Goal: Task Accomplishment & Management: Manage account settings

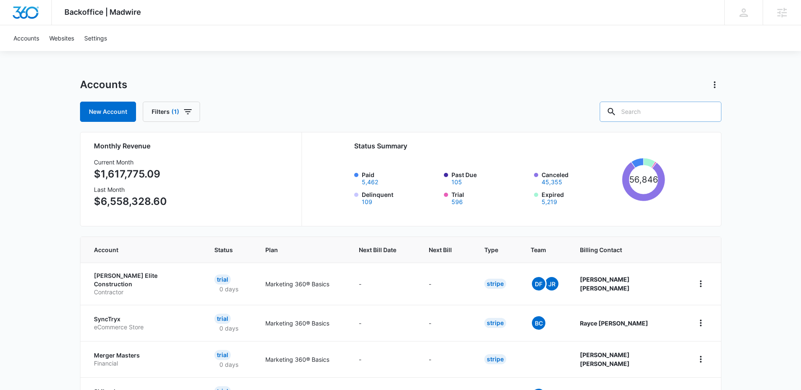
click at [684, 110] on input "text" at bounding box center [661, 112] width 122 height 20
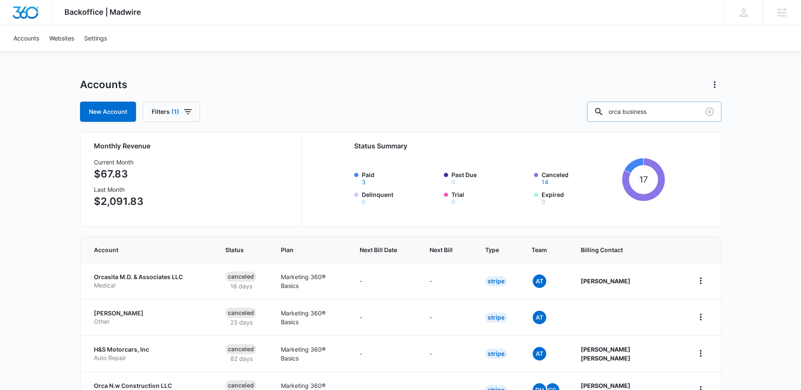
type input "orca business"
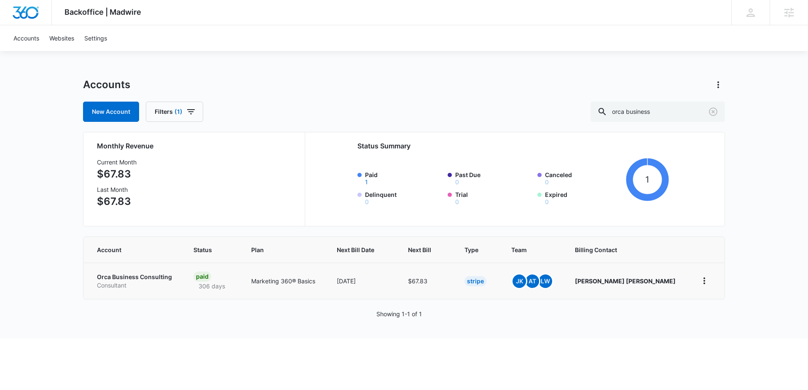
click at [143, 275] on p "Orca Business Consulting" at bounding box center [135, 277] width 76 height 8
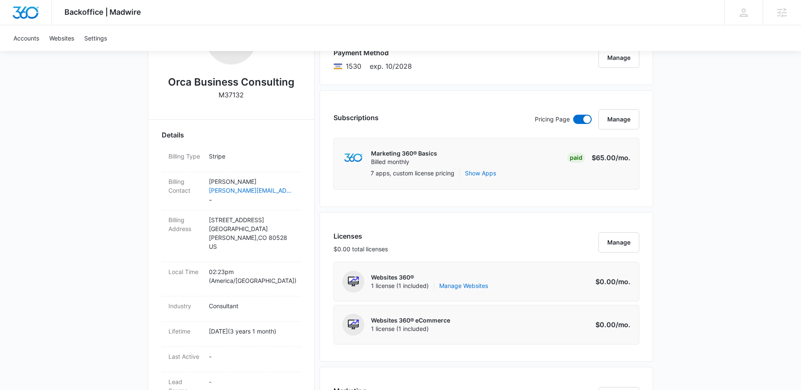
scroll to position [174, 0]
click at [479, 284] on link "Manage Websites" at bounding box center [463, 285] width 49 height 8
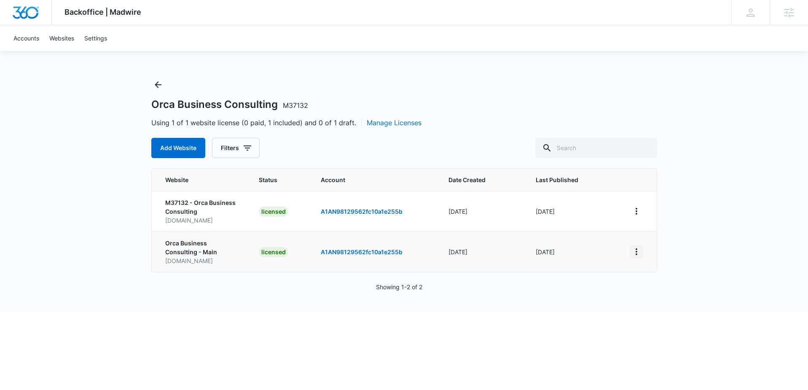
click at [636, 255] on icon "View More" at bounding box center [636, 251] width 10 height 10
click at [660, 289] on link "Edit Website" at bounding box center [657, 287] width 34 height 7
click at [157, 85] on icon "Back" at bounding box center [158, 85] width 10 height 10
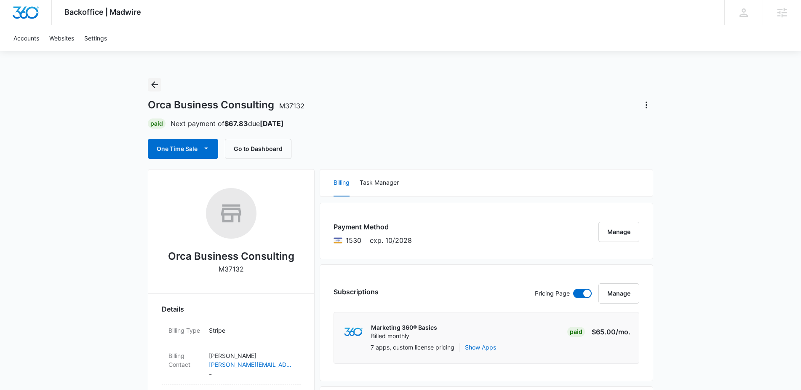
click at [156, 84] on icon "Back" at bounding box center [154, 84] width 7 height 7
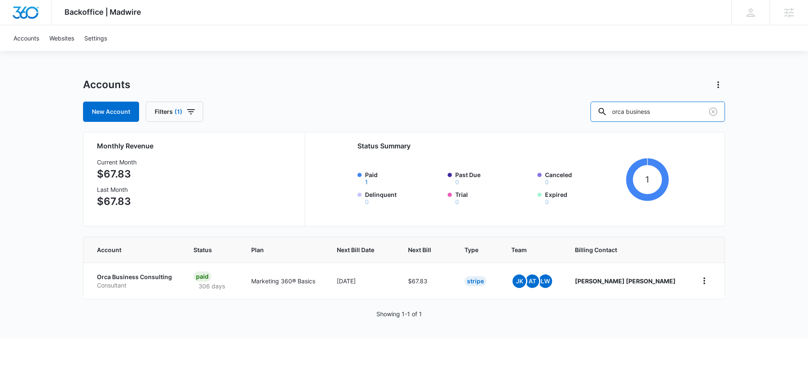
drag, startPoint x: 679, startPoint y: 111, endPoint x: 600, endPoint y: 112, distance: 78.8
click at [601, 112] on div "New Account Filters (1) orca business" at bounding box center [404, 112] width 642 height 20
paste input "M49925"
type input "M49925"
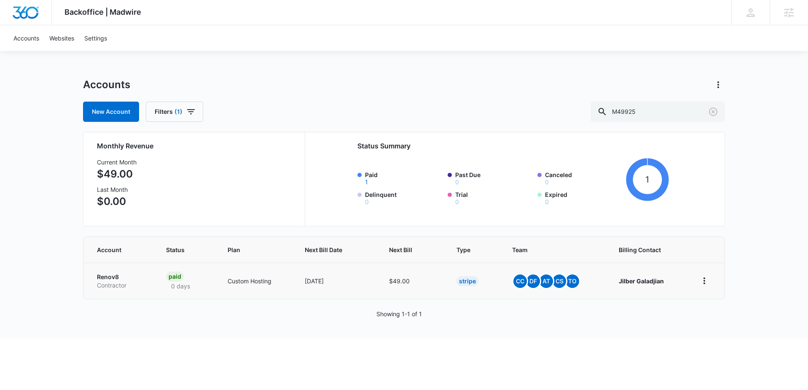
click at [112, 276] on p "Renov8" at bounding box center [121, 277] width 49 height 8
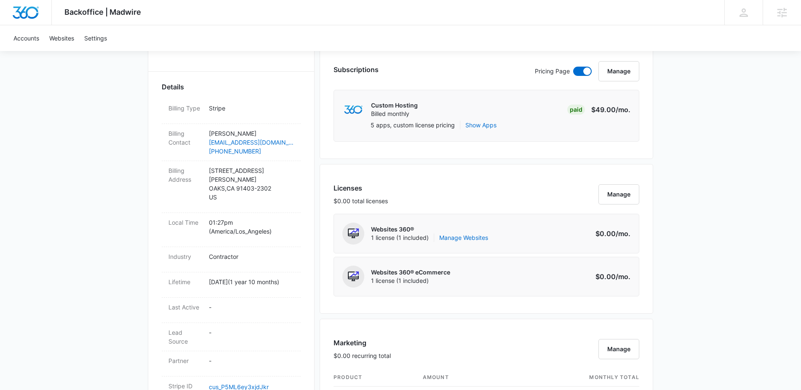
scroll to position [228, 0]
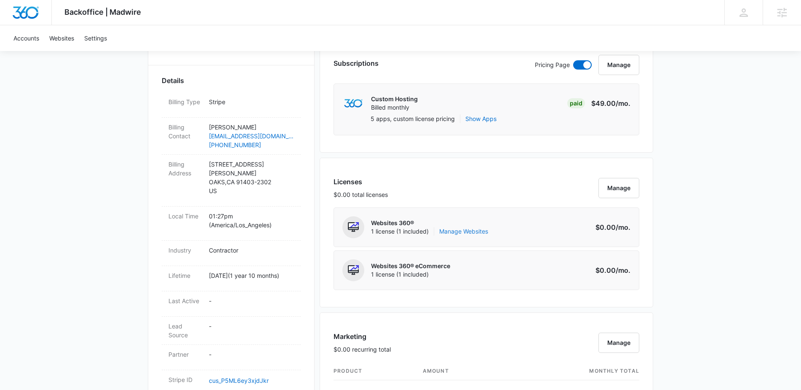
click at [474, 231] on link "Manage Websites" at bounding box center [463, 231] width 49 height 8
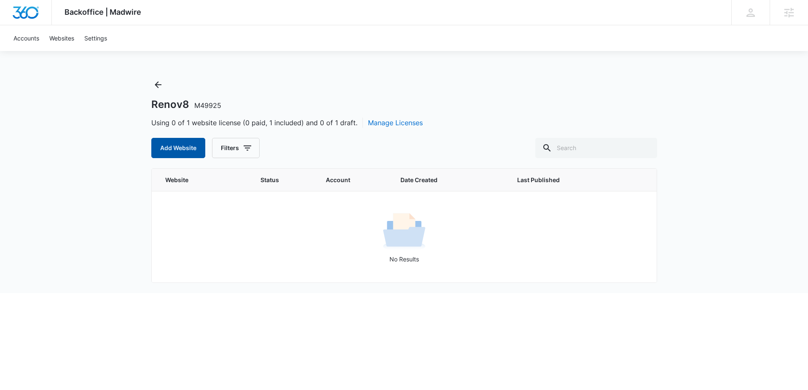
click at [189, 153] on button "Add Website" at bounding box center [178, 148] width 54 height 20
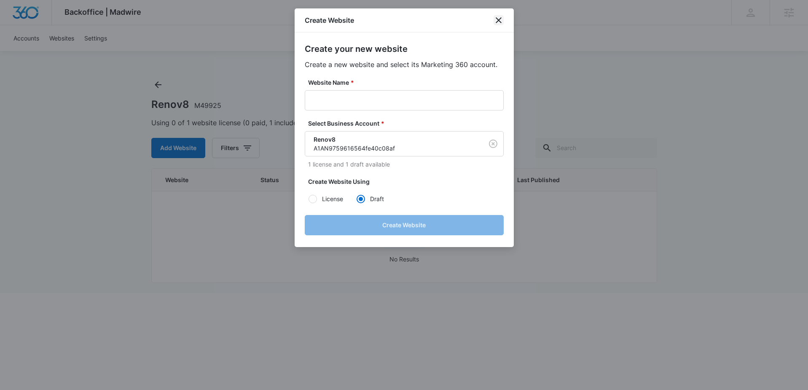
click at [495, 17] on icon "close" at bounding box center [498, 20] width 10 height 10
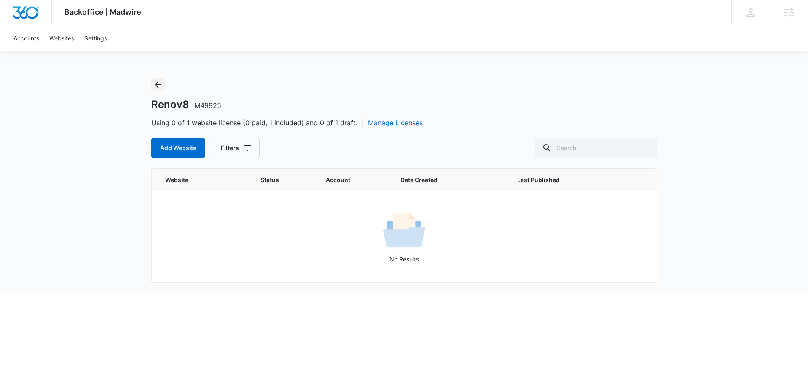
click at [160, 81] on icon "Back" at bounding box center [158, 85] width 10 height 10
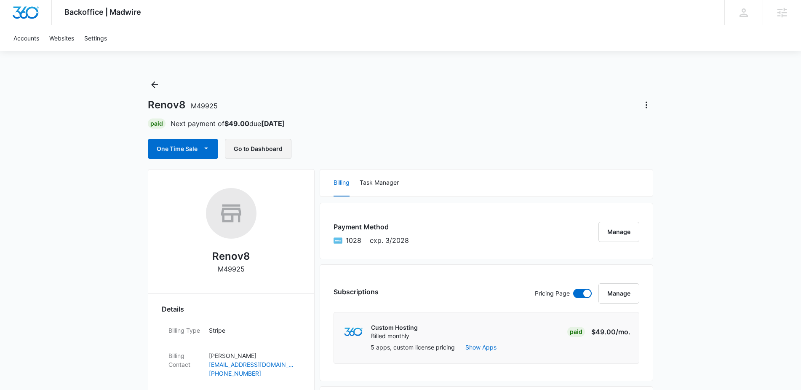
click at [253, 146] on button "Go to Dashboard" at bounding box center [258, 149] width 67 height 20
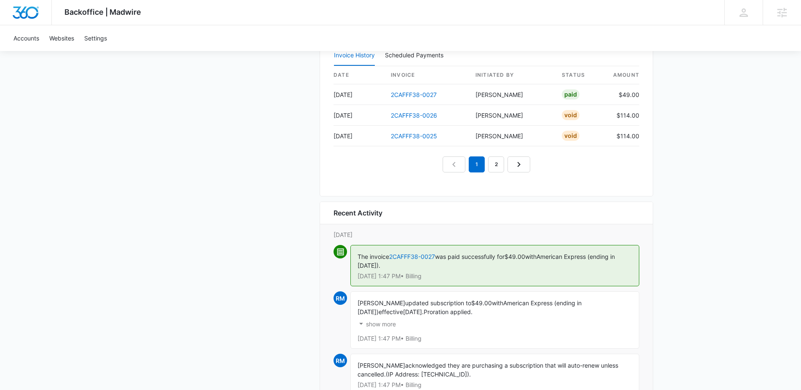
scroll to position [865, 0]
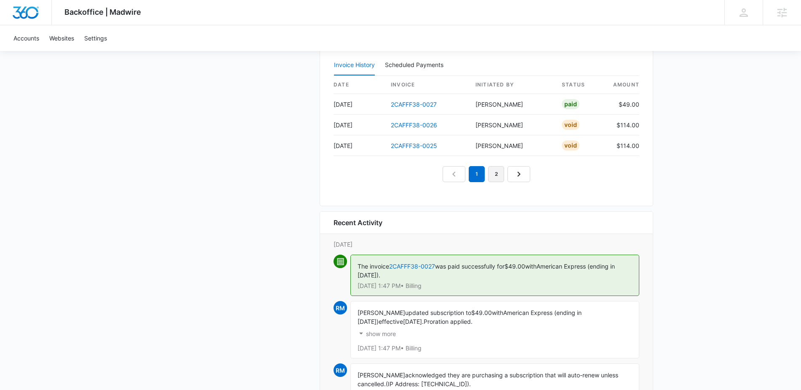
click at [497, 174] on link "2" at bounding box center [496, 174] width 16 height 16
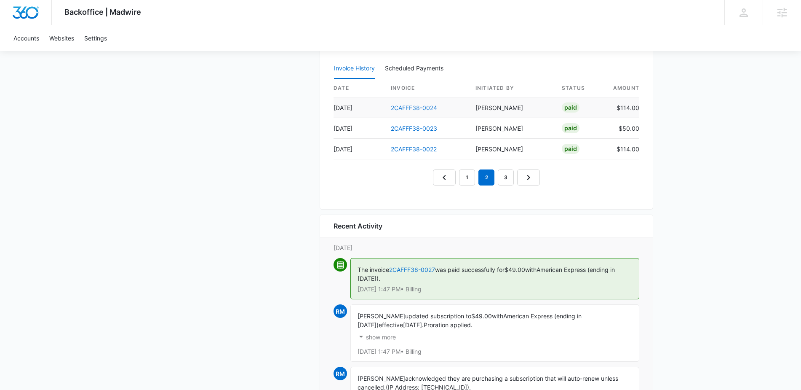
click at [419, 109] on link "2CAFFF38-0024" at bounding box center [414, 107] width 46 height 7
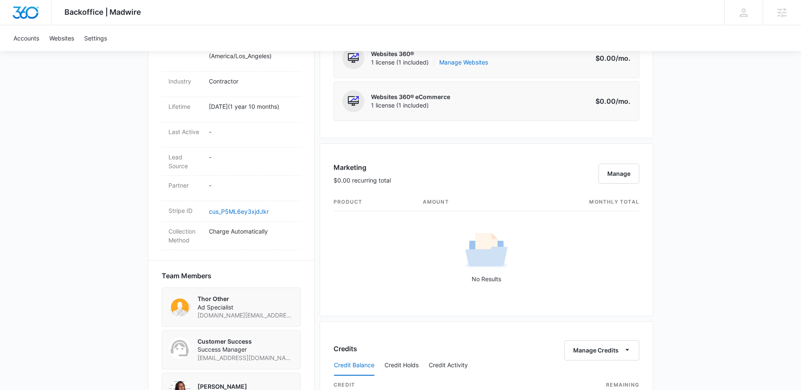
scroll to position [364, 0]
